Goal: Task Accomplishment & Management: Use online tool/utility

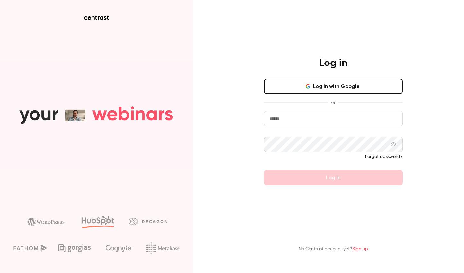
click at [338, 88] on button "Log in with Google" at bounding box center [333, 86] width 139 height 15
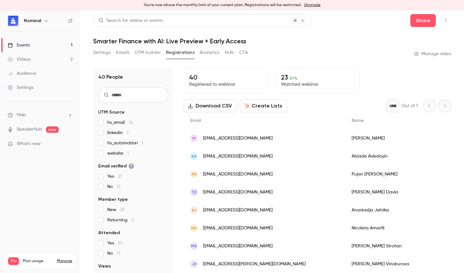
click at [38, 42] on link "Events 1" at bounding box center [40, 45] width 80 height 14
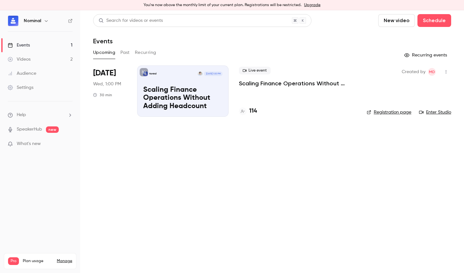
click at [264, 83] on p "Scaling Finance Operations Without Adding Headcount" at bounding box center [297, 84] width 117 height 8
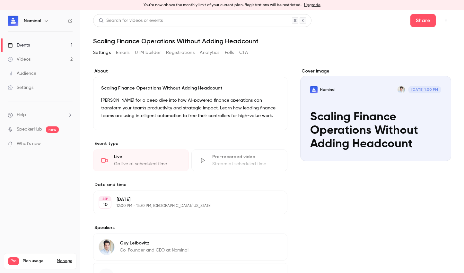
click at [217, 158] on div "Pre-recorded video" at bounding box center [245, 157] width 67 height 6
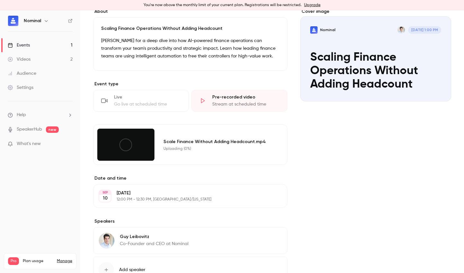
scroll to position [60, 0]
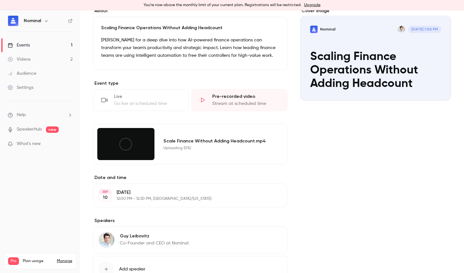
click at [261, 196] on icon "button" at bounding box center [263, 195] width 5 height 5
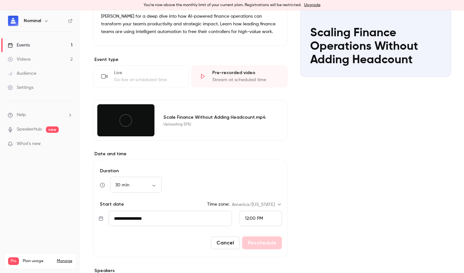
scroll to position [84, 0]
click at [157, 187] on body "**********" at bounding box center [232, 141] width 464 height 263
click at [126, 206] on li "15 min" at bounding box center [135, 206] width 51 height 17
type input "**"
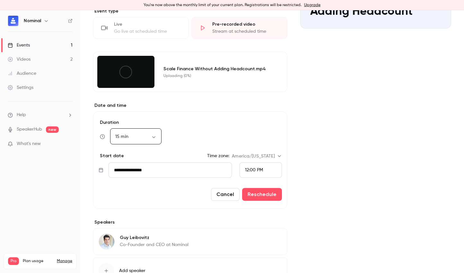
scroll to position [140, 0]
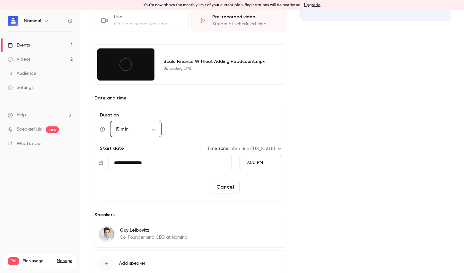
click at [254, 189] on button "Reschedule" at bounding box center [262, 187] width 40 height 13
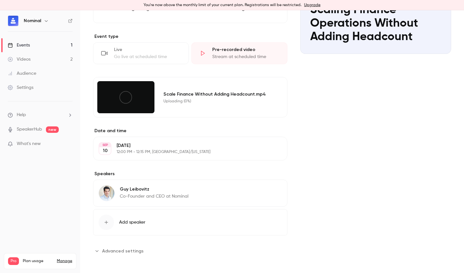
scroll to position [107, 0]
click at [109, 221] on div "button" at bounding box center [106, 222] width 15 height 15
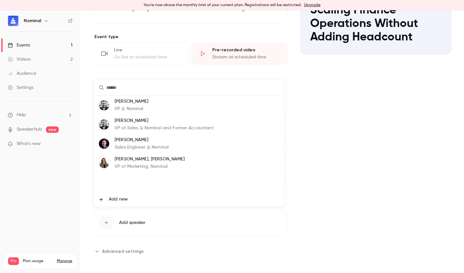
click at [124, 166] on p "VP of Marketing, Nominal" at bounding box center [150, 166] width 70 height 7
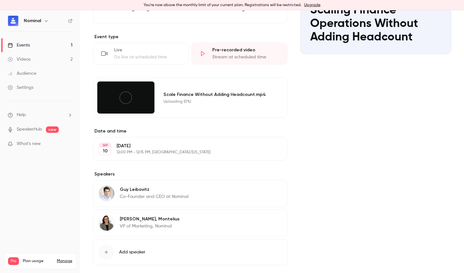
click at [82, 201] on main "**********" at bounding box center [272, 141] width 384 height 263
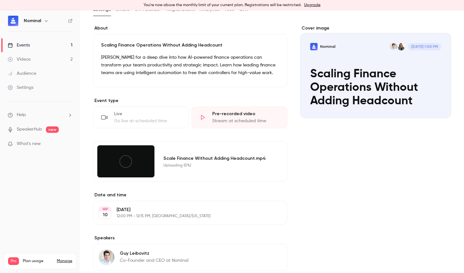
scroll to position [40, 0]
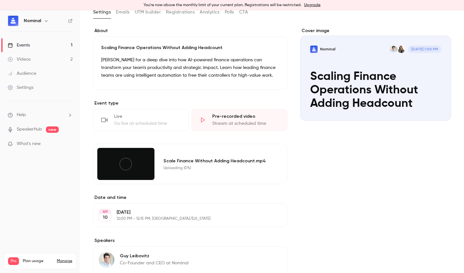
click at [123, 161] on icon at bounding box center [125, 164] width 14 height 14
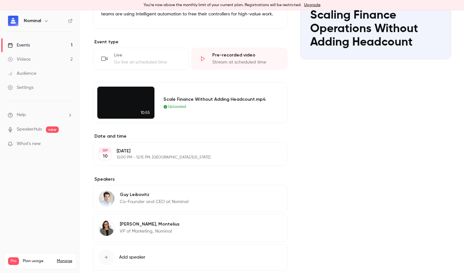
scroll to position [139, 0]
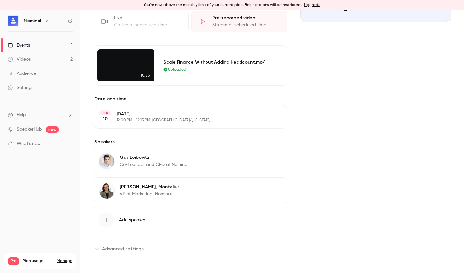
click at [130, 58] on video at bounding box center [125, 65] width 57 height 32
click at [136, 63] on video at bounding box center [125, 65] width 57 height 32
click at [133, 67] on video at bounding box center [125, 65] width 57 height 32
click at [130, 74] on video at bounding box center [125, 65] width 57 height 32
click at [168, 69] on span "Uploaded" at bounding box center [177, 70] width 18 height 6
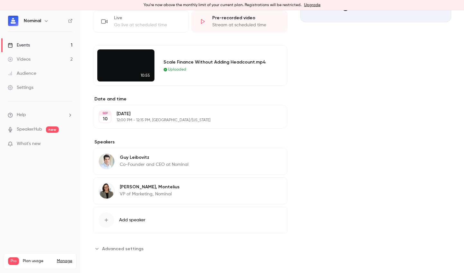
click at [172, 64] on div "Scale Finance Without Adding Headcount.mp4" at bounding box center [217, 62] width 108 height 7
click at [124, 62] on video at bounding box center [125, 65] width 57 height 32
click at [120, 63] on video at bounding box center [125, 65] width 57 height 32
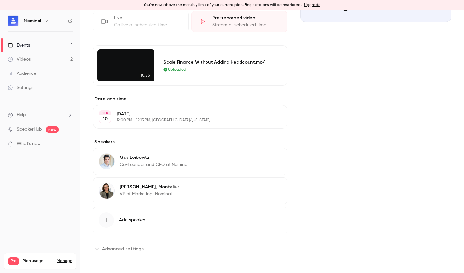
click at [119, 64] on video at bounding box center [125, 65] width 57 height 32
click at [177, 76] on div "Scale Finance Without Adding Headcount.mp4 Uploaded" at bounding box center [222, 65] width 124 height 32
click at [180, 72] on span "Uploaded" at bounding box center [177, 70] width 18 height 6
click at [141, 69] on video at bounding box center [125, 65] width 57 height 32
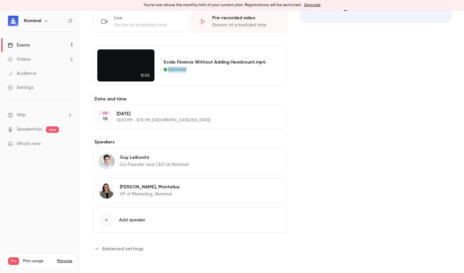
click at [125, 63] on video at bounding box center [125, 65] width 57 height 32
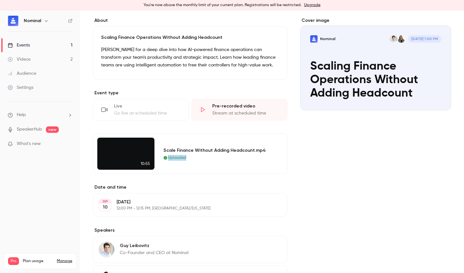
scroll to position [0, 0]
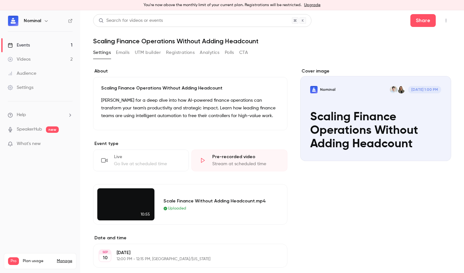
click at [201, 200] on div "Scale Finance Without Adding Headcount.mp4" at bounding box center [217, 201] width 108 height 7
click at [136, 159] on div "Live" at bounding box center [147, 157] width 67 height 6
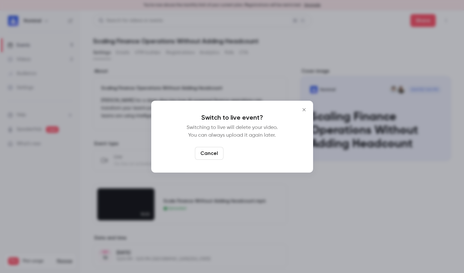
click at [236, 154] on button "Switch to live" at bounding box center [247, 153] width 43 height 13
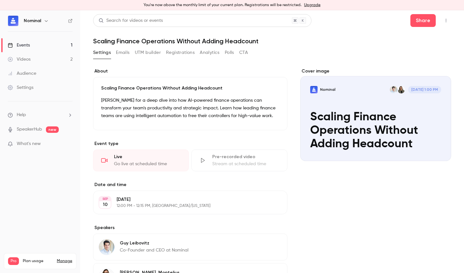
click at [224, 165] on div "Stream at scheduled time" at bounding box center [245, 164] width 67 height 6
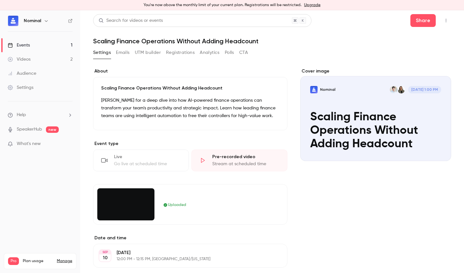
drag, startPoint x: 187, startPoint y: 215, endPoint x: 172, endPoint y: 206, distance: 17.3
click at [187, 215] on div "Uploaded" at bounding box center [222, 204] width 124 height 32
click at [171, 205] on span "Uploaded" at bounding box center [177, 205] width 18 height 6
click at [120, 205] on video at bounding box center [125, 204] width 57 height 32
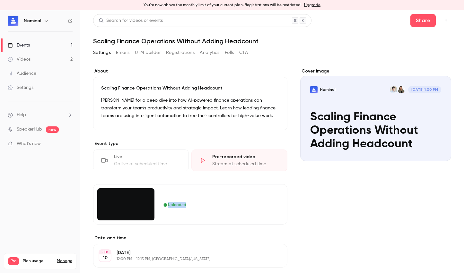
click at [120, 205] on video at bounding box center [125, 204] width 57 height 32
click at [441, 23] on button "button" at bounding box center [446, 20] width 10 height 10
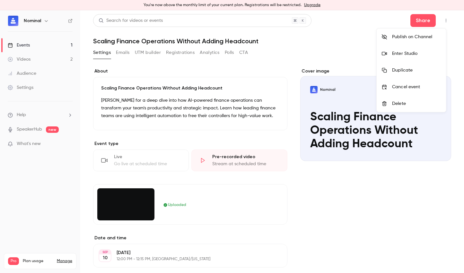
click at [212, 110] on div at bounding box center [232, 136] width 464 height 273
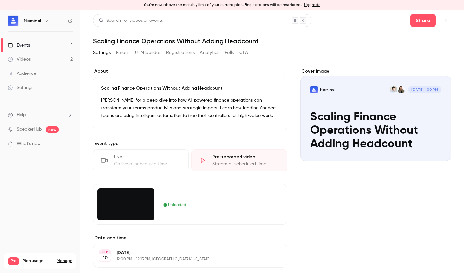
click at [187, 204] on div "Uploaded" at bounding box center [217, 205] width 108 height 6
click at [134, 212] on video at bounding box center [125, 204] width 57 height 32
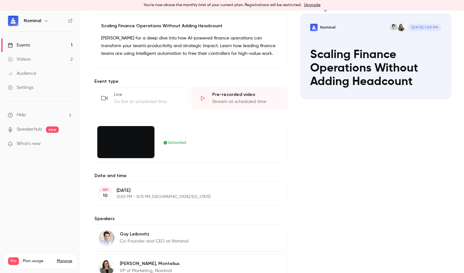
scroll to position [66, 0]
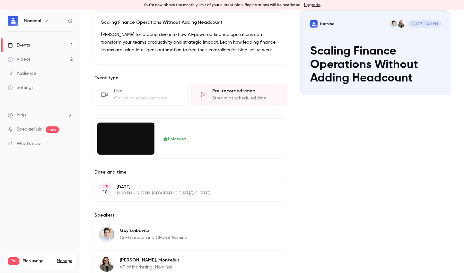
click at [127, 139] on video at bounding box center [125, 139] width 57 height 32
click at [148, 125] on video at bounding box center [125, 139] width 57 height 32
click at [25, 44] on div "Events" at bounding box center [19, 45] width 22 height 6
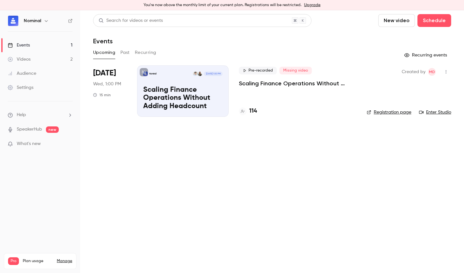
click at [259, 69] on span "Pre-recorded" at bounding box center [258, 71] width 38 height 8
click at [341, 103] on div "Pre-recorded Missing video Scaling Finance Operations Without Adding Headcount …" at bounding box center [297, 90] width 117 height 51
click at [204, 86] on p "Scaling Finance Operations Without Adding Headcount" at bounding box center [182, 98] width 79 height 25
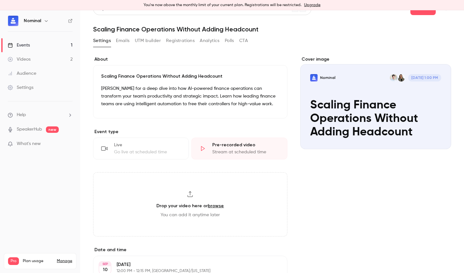
scroll to position [27, 0]
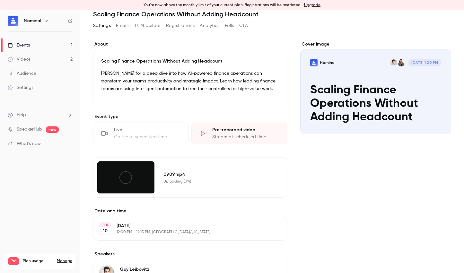
click at [138, 197] on div "0909.mp4 Uploading (0%)" at bounding box center [190, 177] width 194 height 40
click at [174, 186] on div "0909.mp4 Uploading (0%)" at bounding box center [222, 177] width 124 height 32
click at [171, 210] on label "Date and time" at bounding box center [190, 211] width 194 height 6
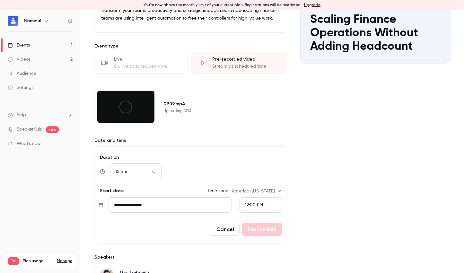
scroll to position [98, 0]
click at [316, 186] on div "Cover image Nominal Sep 10, 1:00 PM Scaling Finance Operations Without Adding H…" at bounding box center [375, 169] width 151 height 399
click at [152, 104] on div at bounding box center [125, 107] width 57 height 32
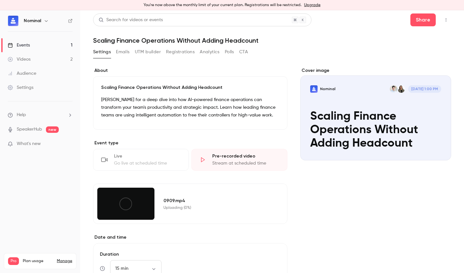
scroll to position [0, 0]
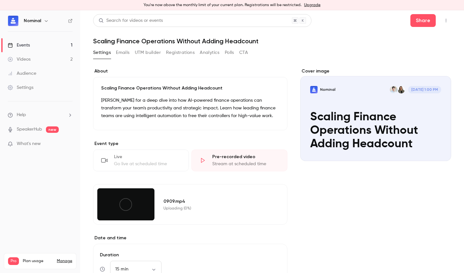
click at [178, 207] on div "Uploading (0%)" at bounding box center [217, 208] width 108 height 5
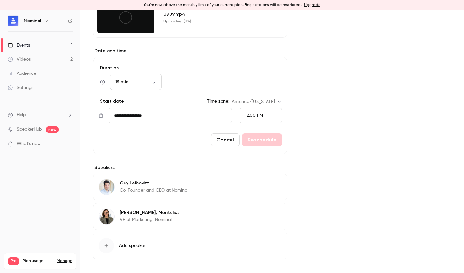
click at [221, 40] on div "**********" at bounding box center [190, 80] width 194 height 399
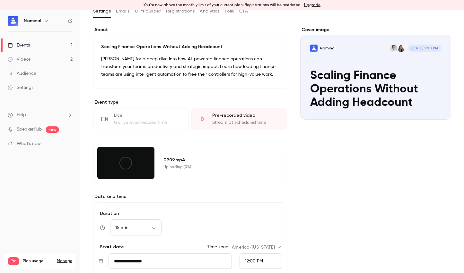
scroll to position [40, 0]
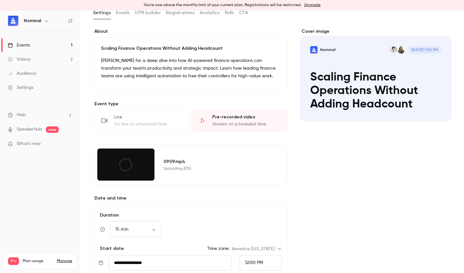
click at [214, 149] on div "0909.mp4 Uploading (0%)" at bounding box center [222, 165] width 124 height 32
click at [209, 156] on div "0909.mp4 Uploading (0%)" at bounding box center [222, 165] width 124 height 32
click at [184, 164] on div "0909.mp4" at bounding box center [217, 161] width 108 height 7
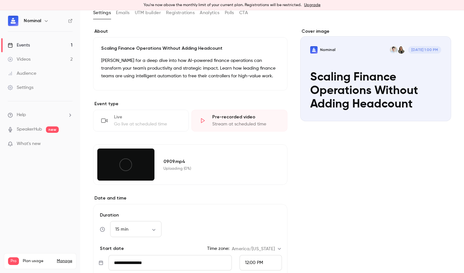
click at [127, 165] on icon at bounding box center [125, 165] width 14 height 14
click at [131, 169] on icon at bounding box center [125, 165] width 14 height 14
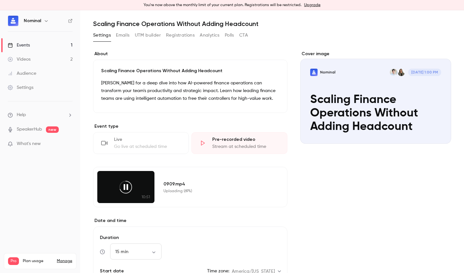
scroll to position [0, 0]
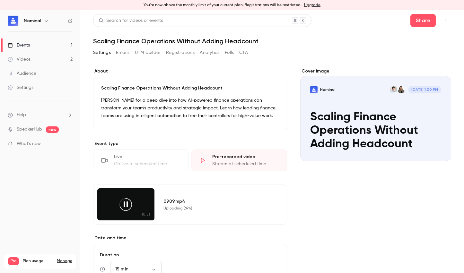
drag, startPoint x: 127, startPoint y: 42, endPoint x: 107, endPoint y: 39, distance: 20.3
click at [126, 42] on h1 "Scaling Finance Operations Without Adding Headcount" at bounding box center [272, 41] width 358 height 8
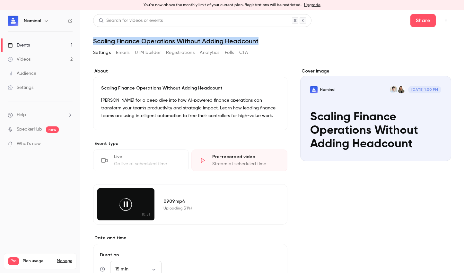
drag, startPoint x: 94, startPoint y: 41, endPoint x: 262, endPoint y: 42, distance: 167.9
click at [262, 42] on h1 "Scaling Finance Operations Without Adding Headcount" at bounding box center [272, 41] width 358 height 8
copy h1 "Scaling Finance Operations Without Adding Headcount"
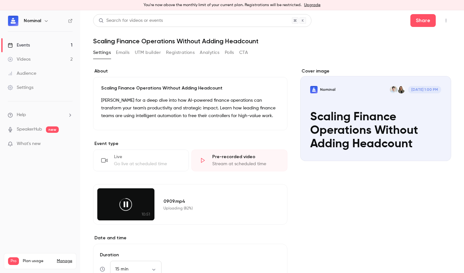
click at [119, 89] on p "Scaling Finance Operations Without Adding Headcount" at bounding box center [190, 88] width 178 height 6
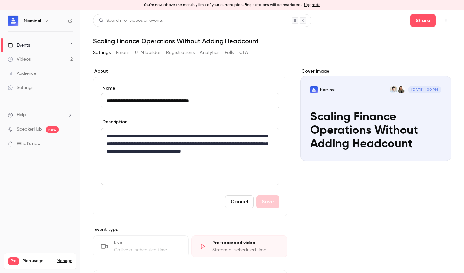
click at [107, 96] on input "**********" at bounding box center [190, 100] width 178 height 15
click at [110, 130] on div "**********" at bounding box center [189, 156] width 177 height 56
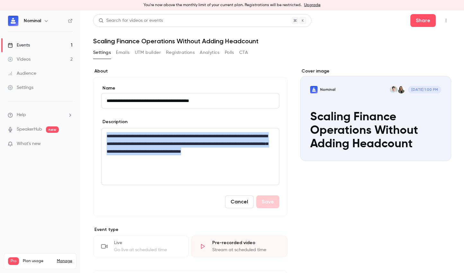
drag, startPoint x: 108, startPoint y: 134, endPoint x: 163, endPoint y: 177, distance: 69.3
click at [163, 177] on div "**********" at bounding box center [189, 156] width 177 height 56
copy p "**********"
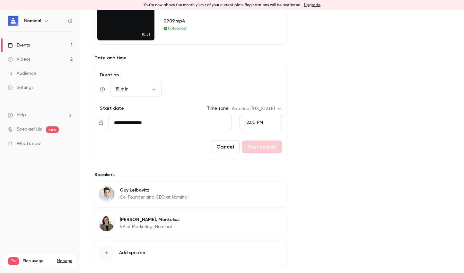
scroll to position [114, 0]
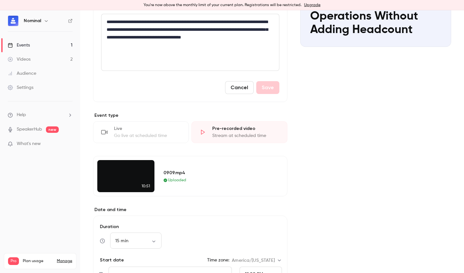
click at [328, 211] on div "Cover image Nominal Sep 10, 1:00 PM Scaling Finance Operations Without Adding H…" at bounding box center [375, 196] width 151 height 485
click at [238, 89] on button "Cancel" at bounding box center [239, 87] width 29 height 13
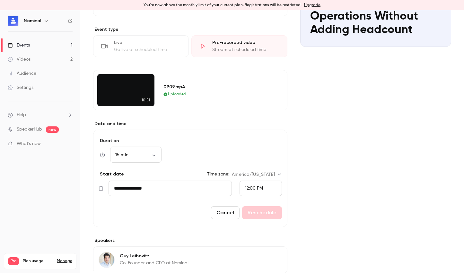
click at [229, 213] on button "Cancel" at bounding box center [225, 212] width 29 height 13
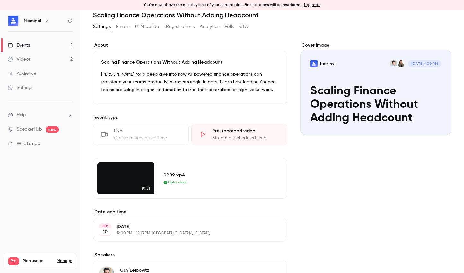
scroll to position [0, 0]
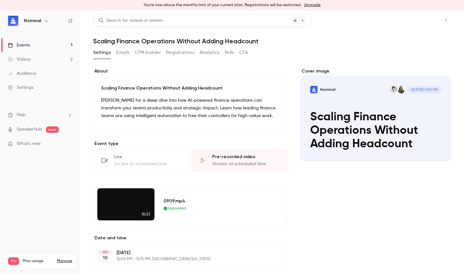
click at [412, 21] on button "Share" at bounding box center [422, 20] width 25 height 13
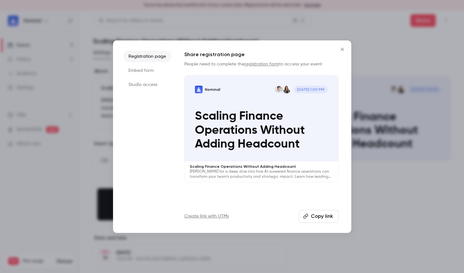
click at [324, 218] on button "Copy link" at bounding box center [318, 216] width 39 height 13
click at [141, 82] on li "Studio access" at bounding box center [147, 85] width 48 height 12
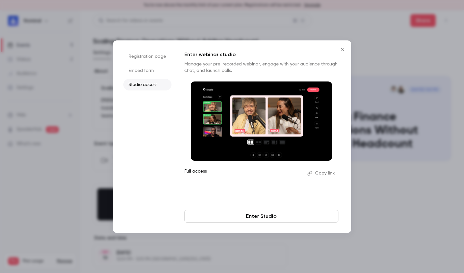
click at [277, 213] on link "Enter Studio" at bounding box center [261, 216] width 154 height 13
